Goal: Task Accomplishment & Management: Use online tool/utility

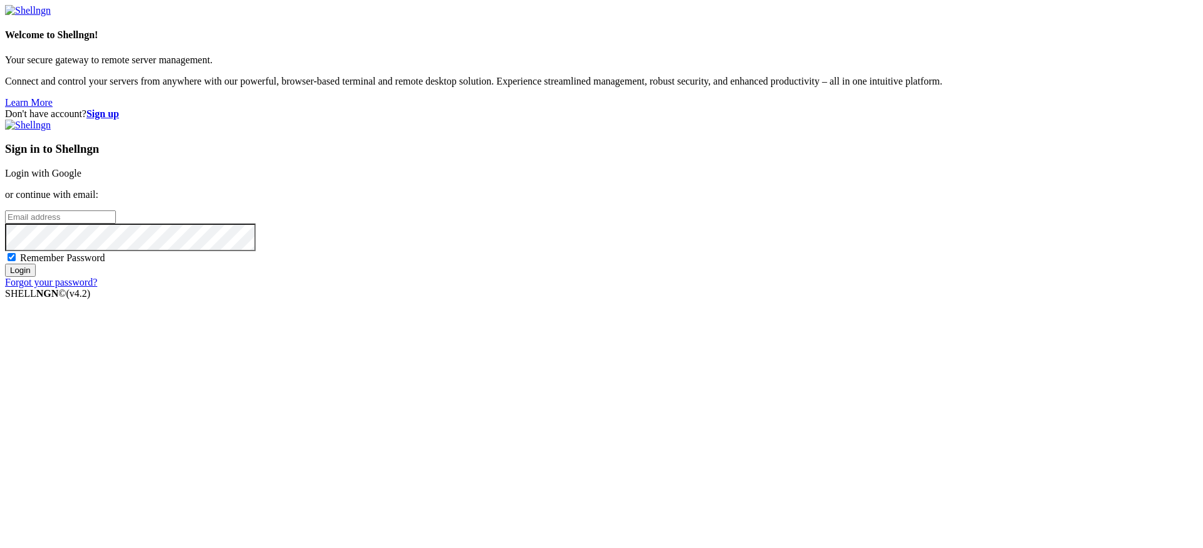
click at [116, 224] on input "email" at bounding box center [60, 216] width 111 height 13
type input "[PERSON_NAME][EMAIL_ADDRESS][DOMAIN_NAME]"
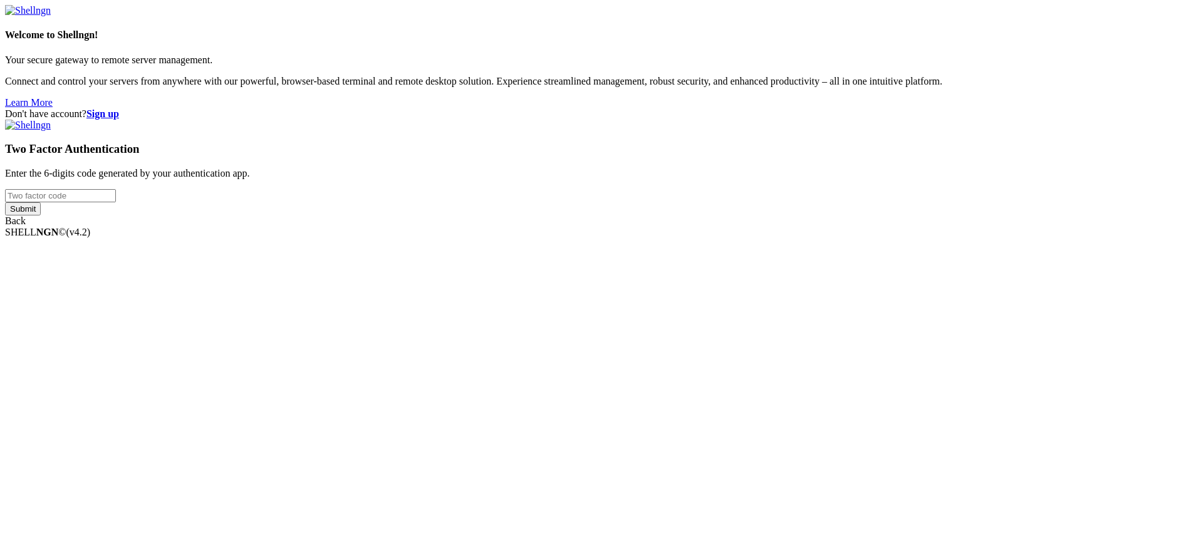
type input "114137"
click at [712, 227] on div "Welcome to Shellngn! Your secure gateway to remote server management. Connect a…" at bounding box center [601, 116] width 1193 height 222
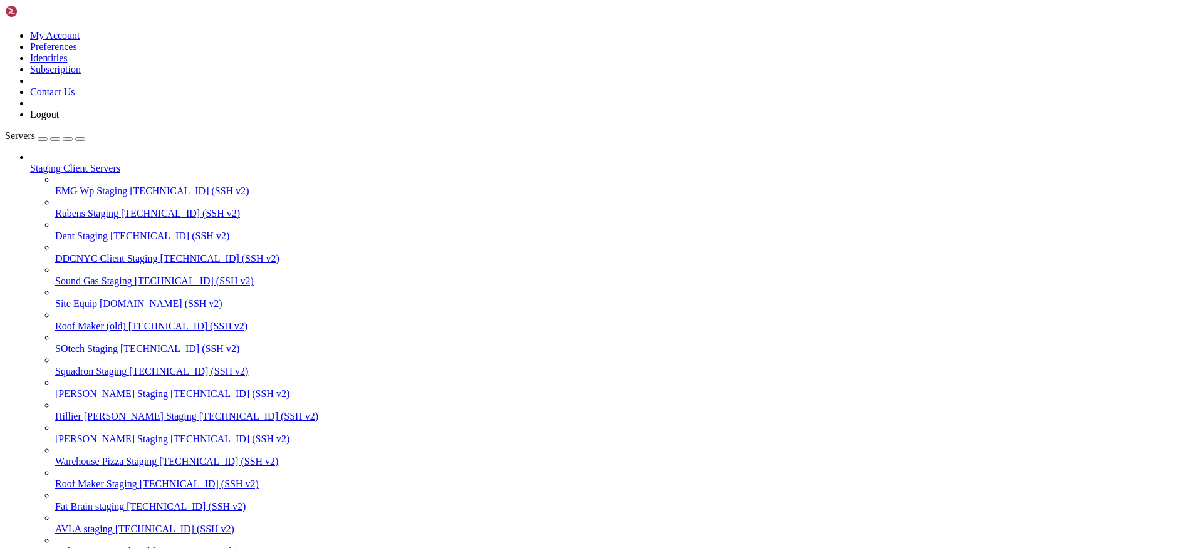
click at [60, 137] on button "button" at bounding box center [55, 139] width 10 height 4
click at [68, 139] on div "button" at bounding box center [68, 139] width 0 height 0
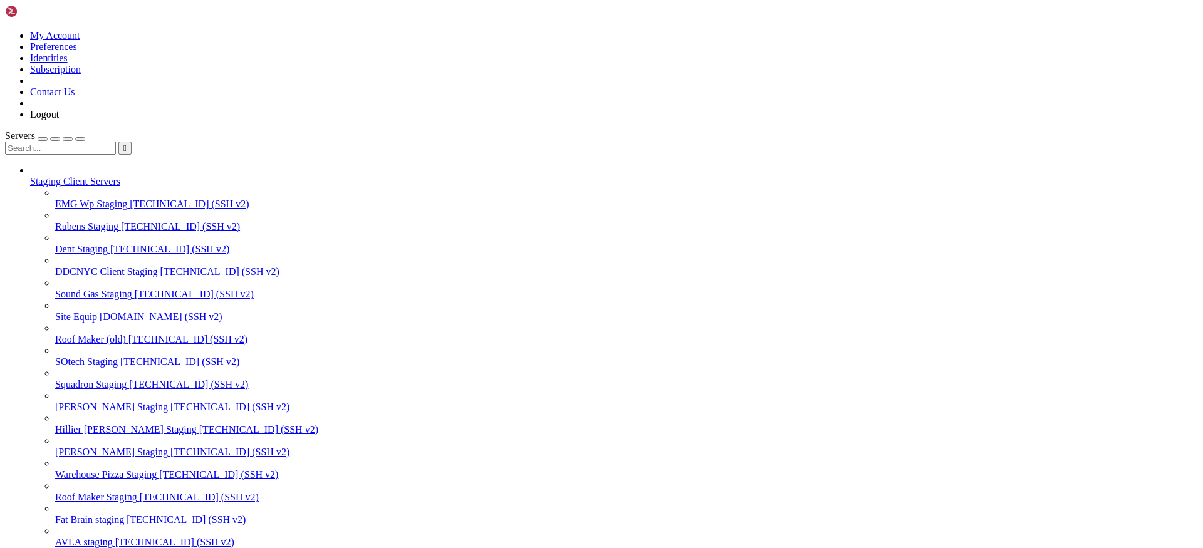
click at [102, 142] on input "text" at bounding box center [60, 148] width 111 height 13
type input "sote"
